Goal: Information Seeking & Learning: Check status

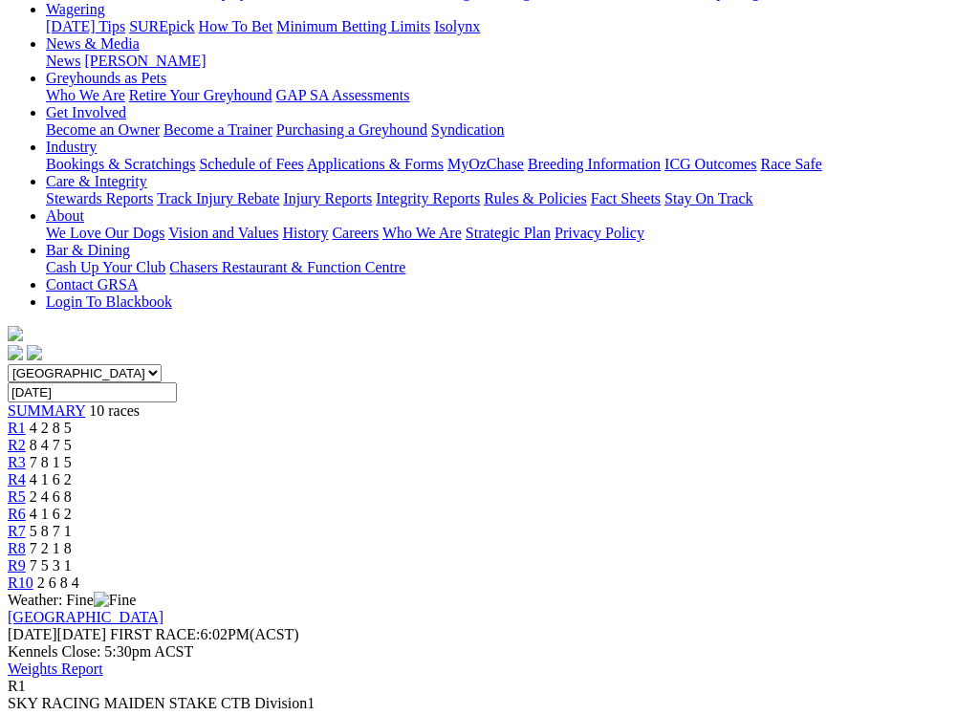
scroll to position [258, 0]
click at [26, 438] on span "R2" at bounding box center [17, 446] width 18 height 16
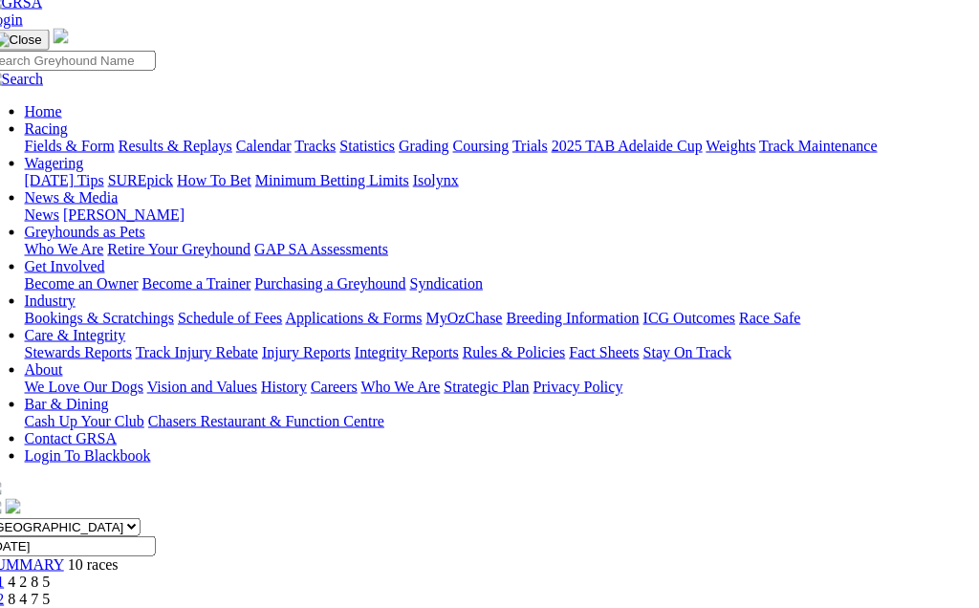
scroll to position [95, 21]
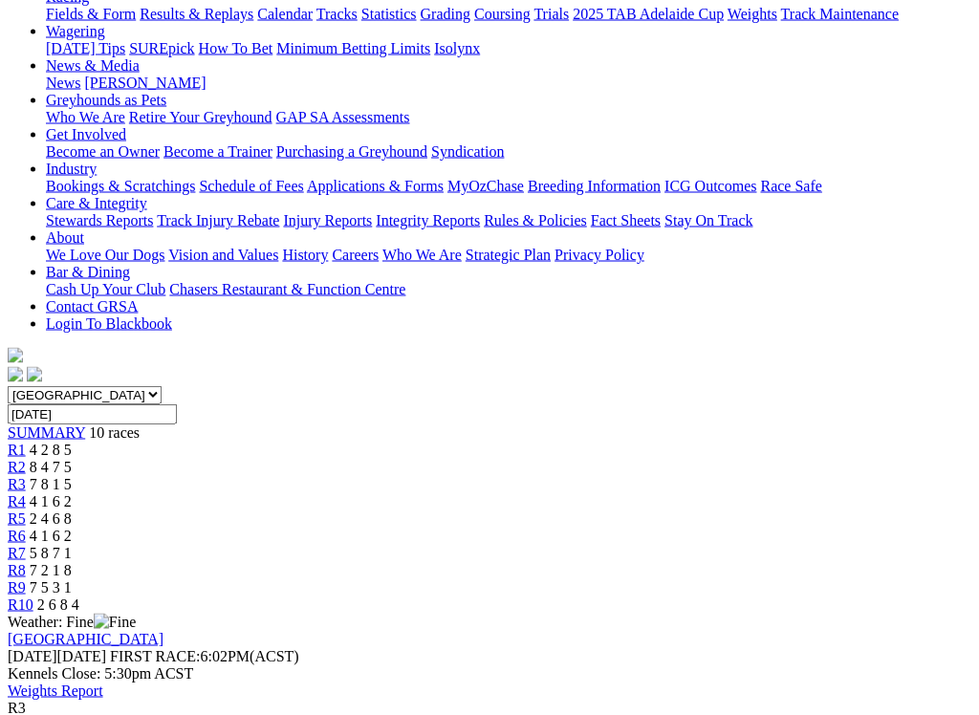
scroll to position [233, 0]
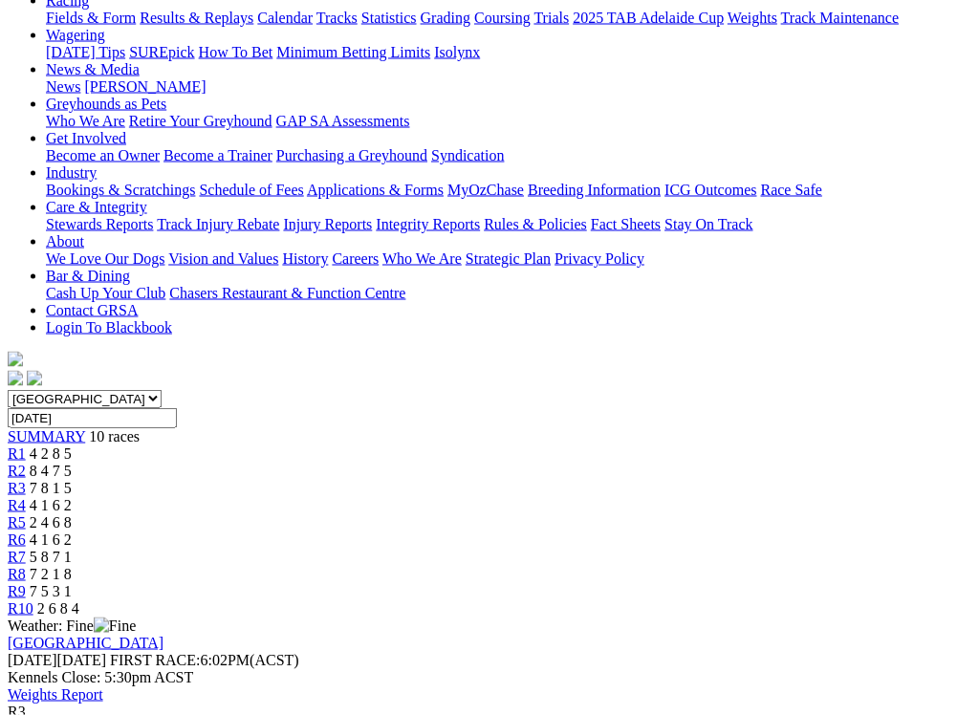
click at [72, 497] on span "4 1 6 2" at bounding box center [51, 505] width 42 height 16
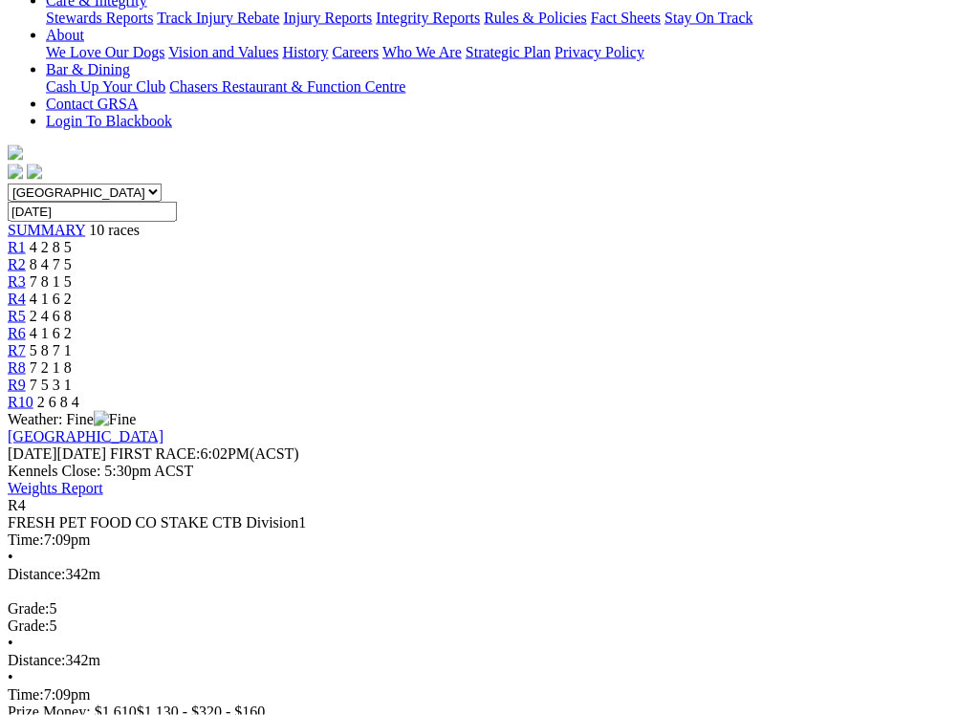
scroll to position [442, 0]
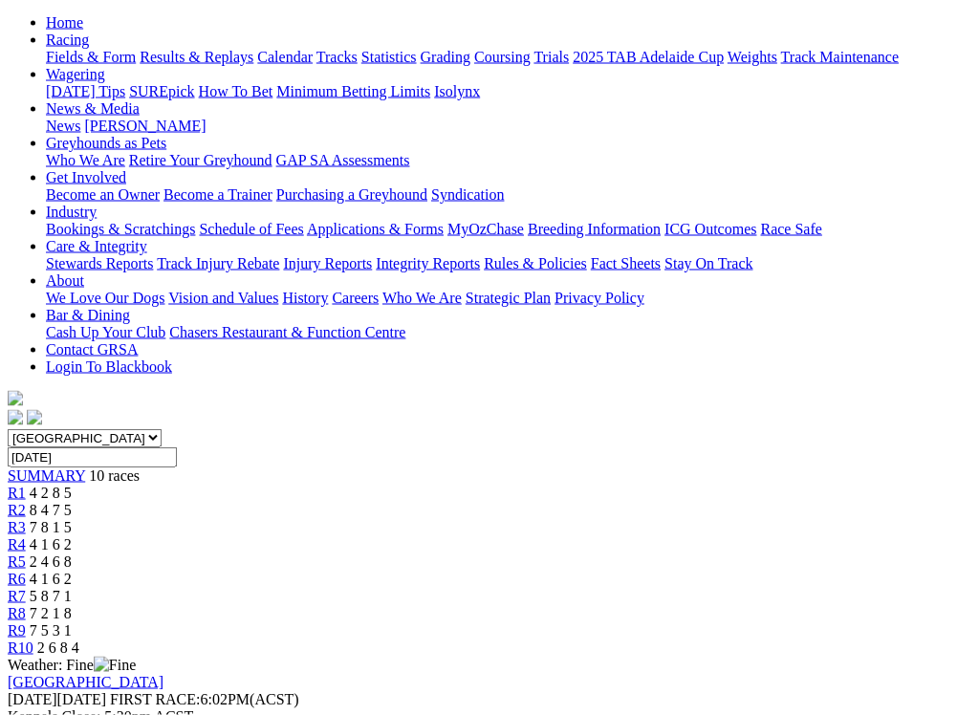
scroll to position [193, 0]
click at [72, 555] on span "2 4 6 8" at bounding box center [51, 563] width 42 height 16
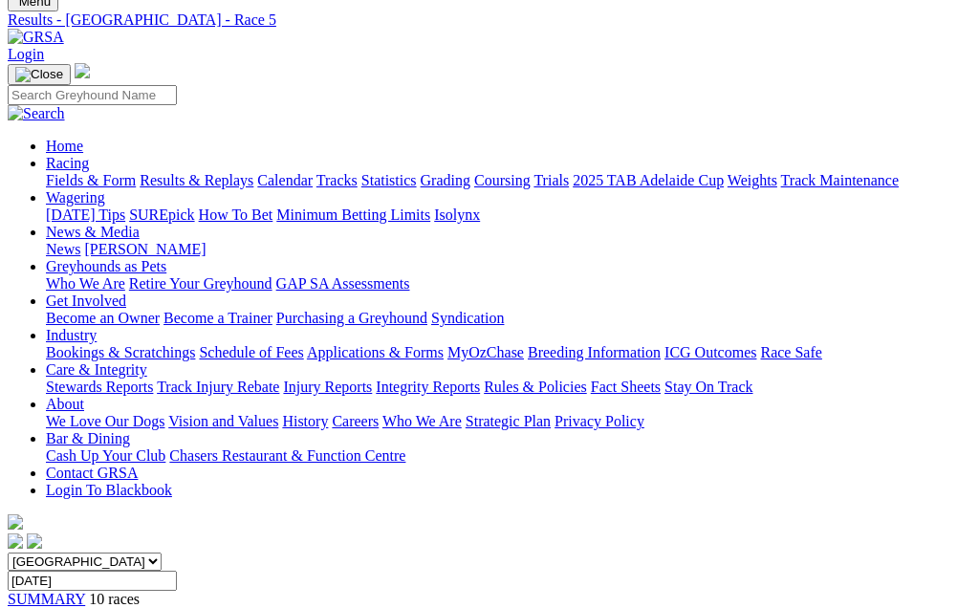
scroll to position [66, 0]
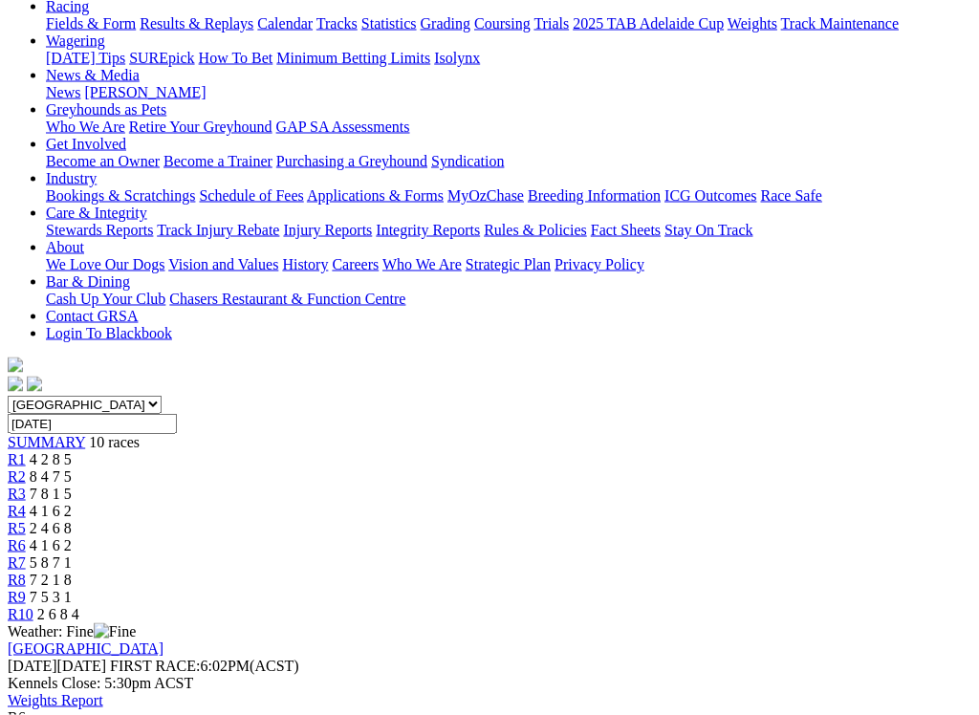
scroll to position [212, 0]
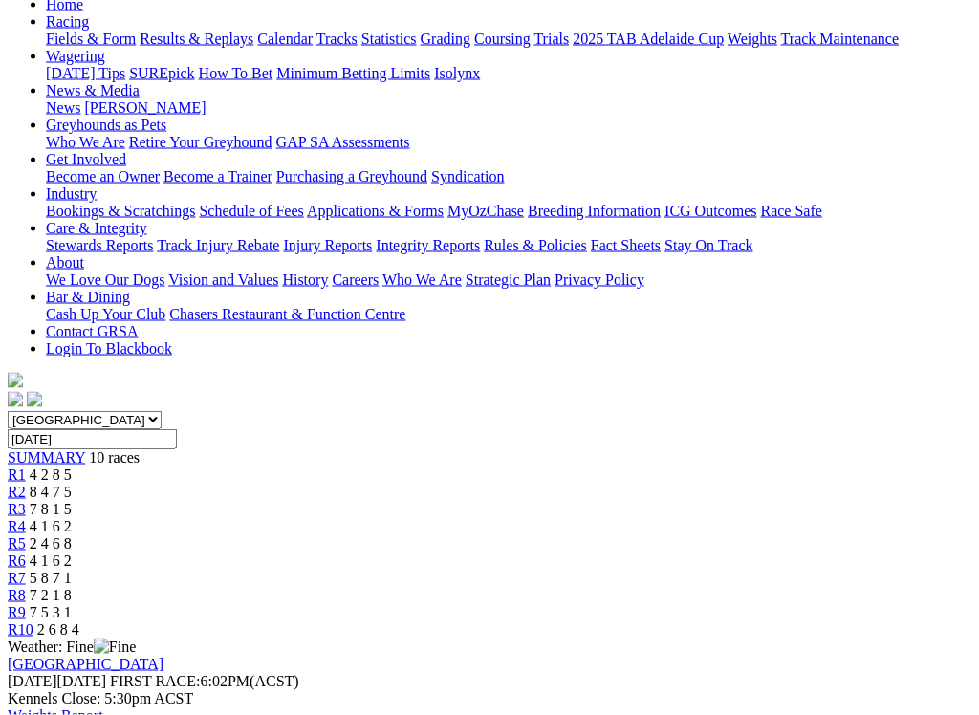
click at [72, 570] on span "5 8 7 1" at bounding box center [51, 578] width 42 height 16
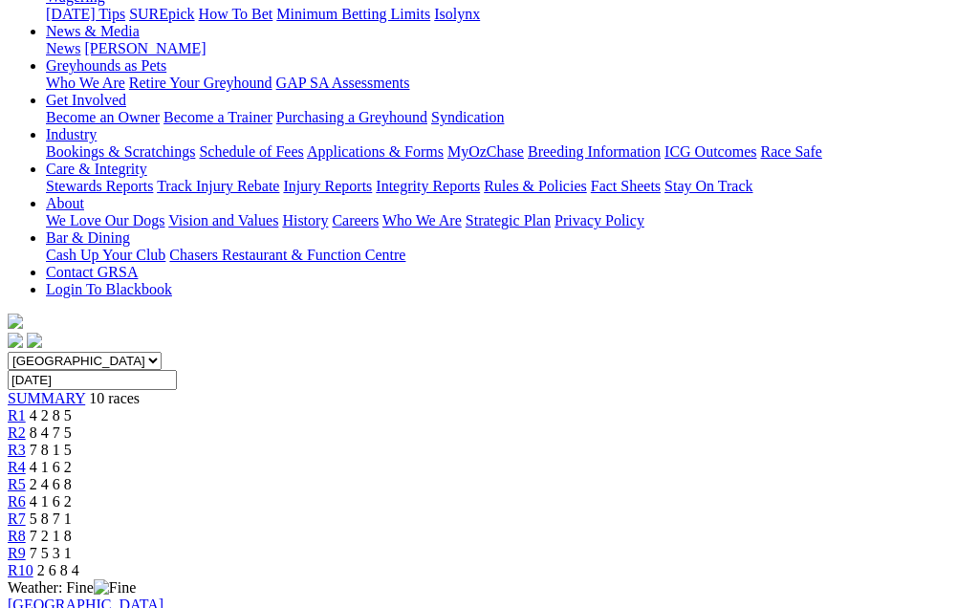
scroll to position [260, 0]
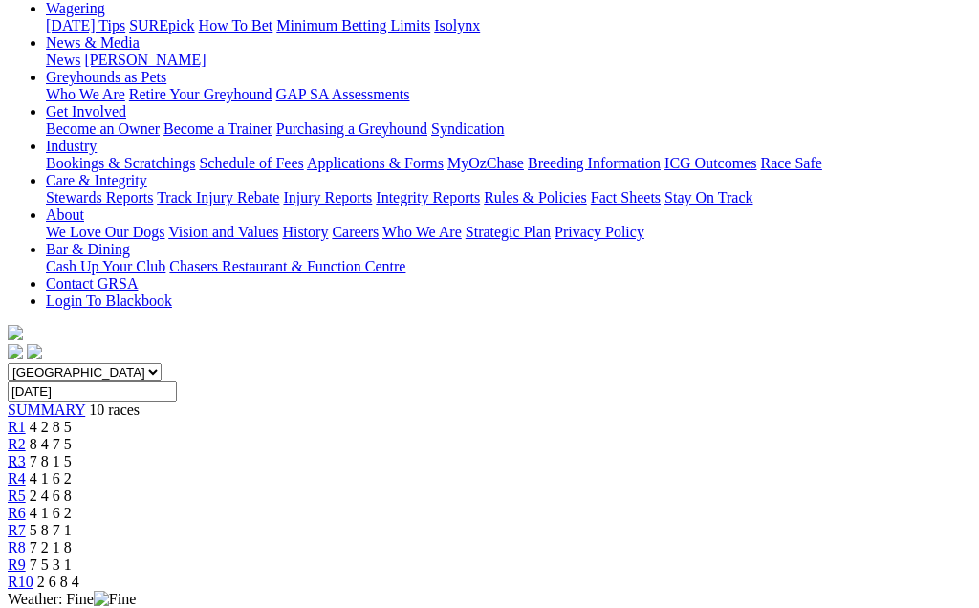
click at [26, 539] on span "R8" at bounding box center [17, 547] width 18 height 16
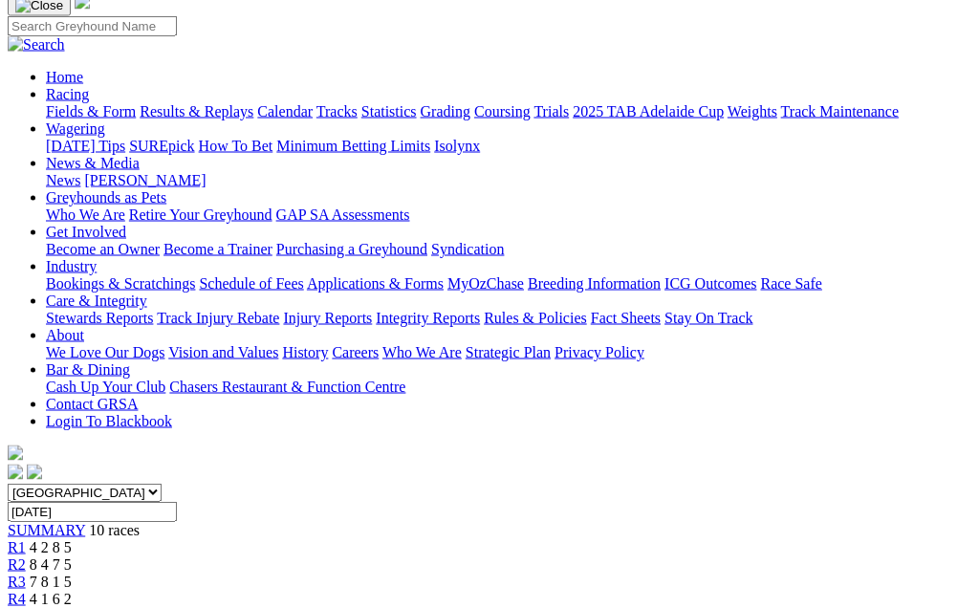
scroll to position [126, 0]
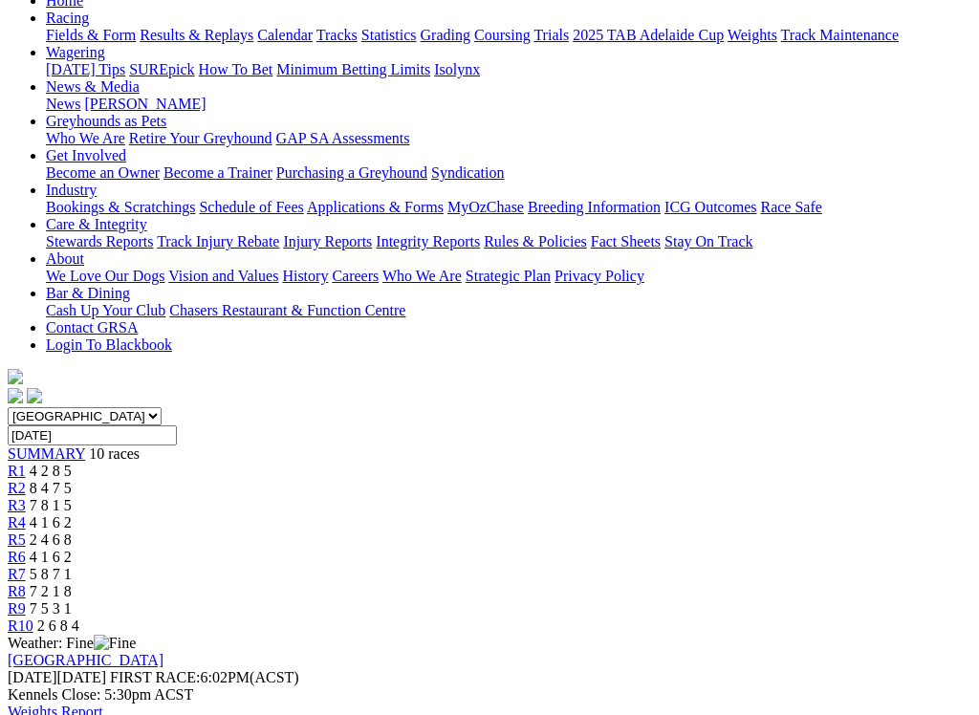
scroll to position [218, 0]
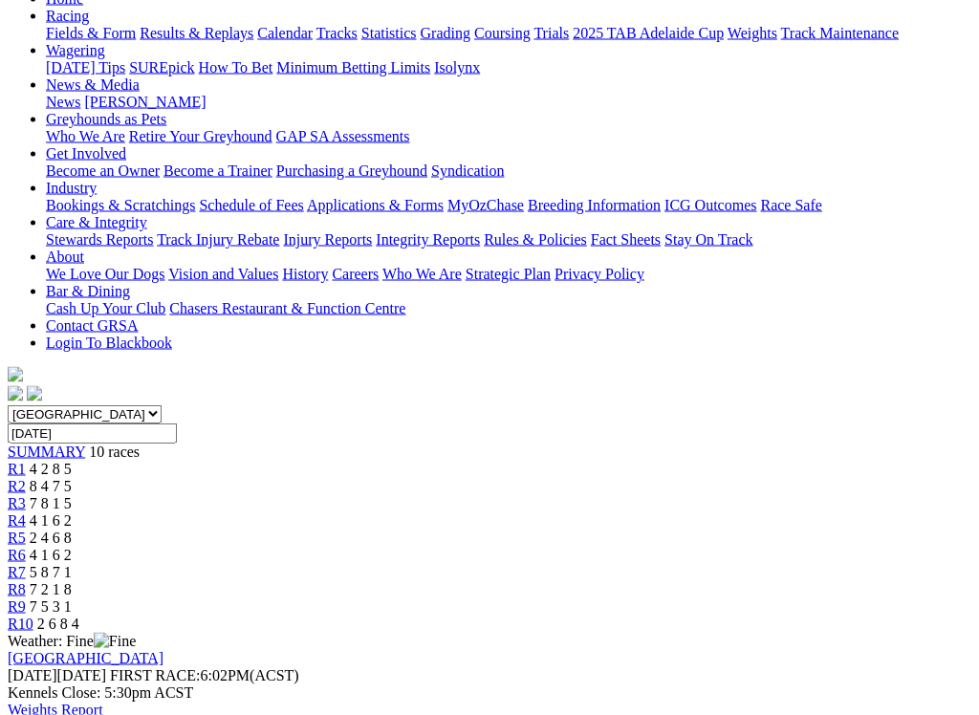
click at [79, 607] on span "2 6 8 4" at bounding box center [58, 624] width 42 height 16
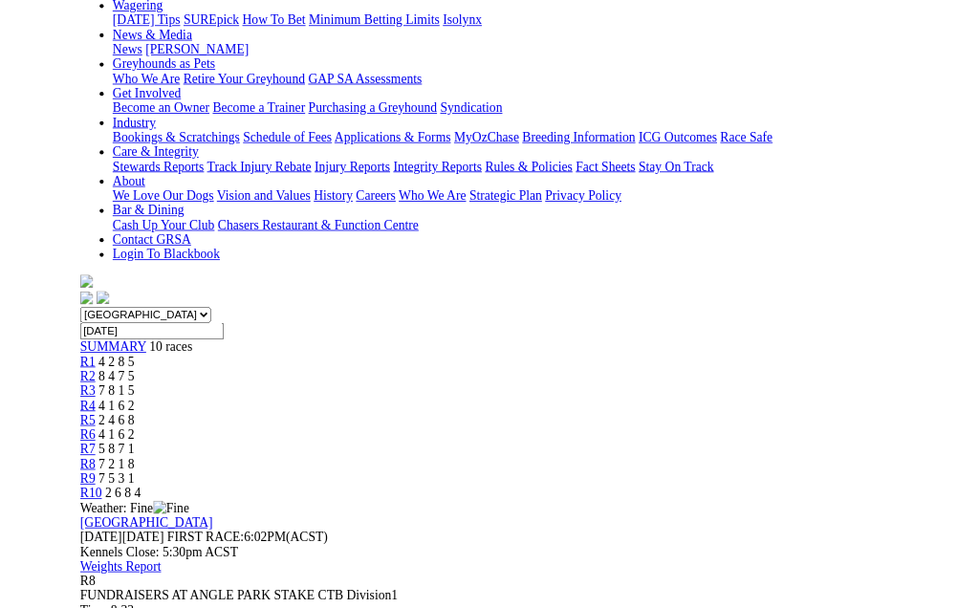
scroll to position [260, 0]
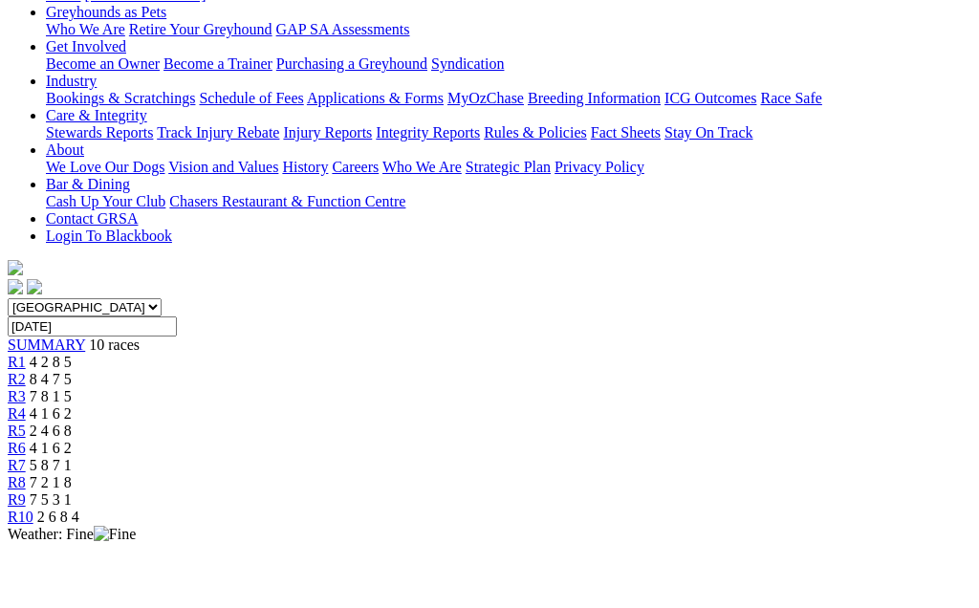
scroll to position [325, 0]
